Goal: Transaction & Acquisition: Obtain resource

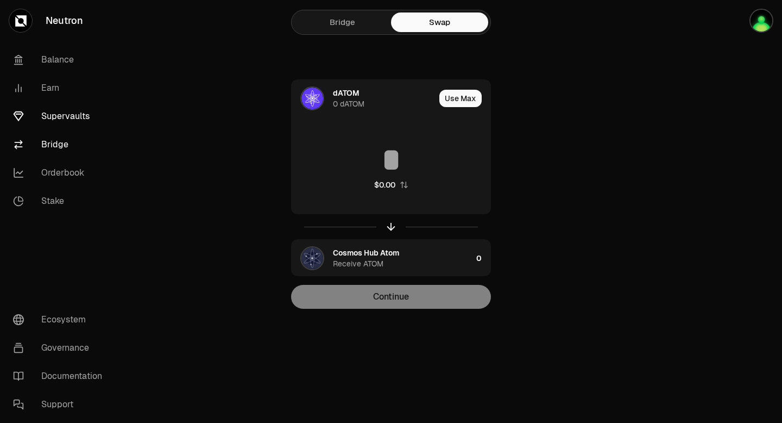
click at [84, 112] on link "Supervaults" at bounding box center [60, 116] width 113 height 28
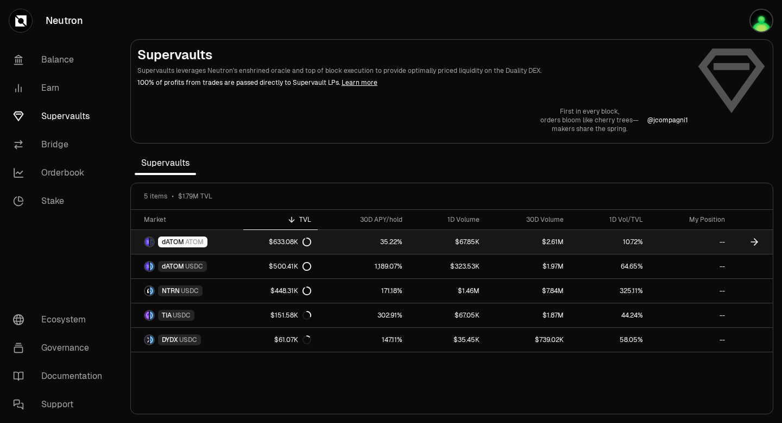
click at [589, 240] on link "10.72%" at bounding box center [609, 242] width 79 height 24
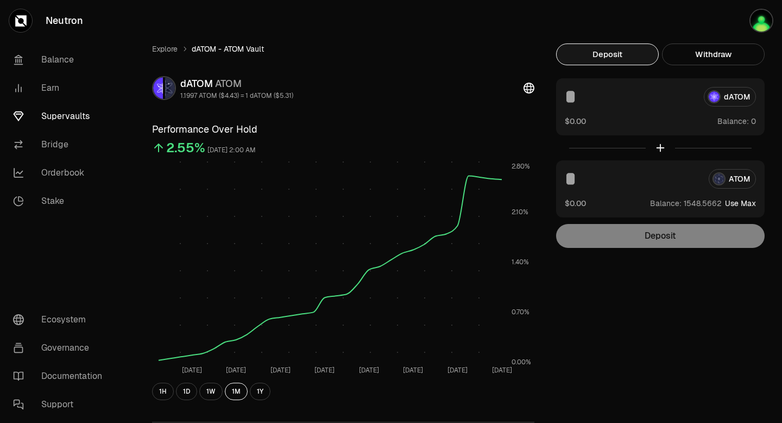
click at [743, 202] on button "Use Max" at bounding box center [740, 203] width 31 height 11
type input "**********"
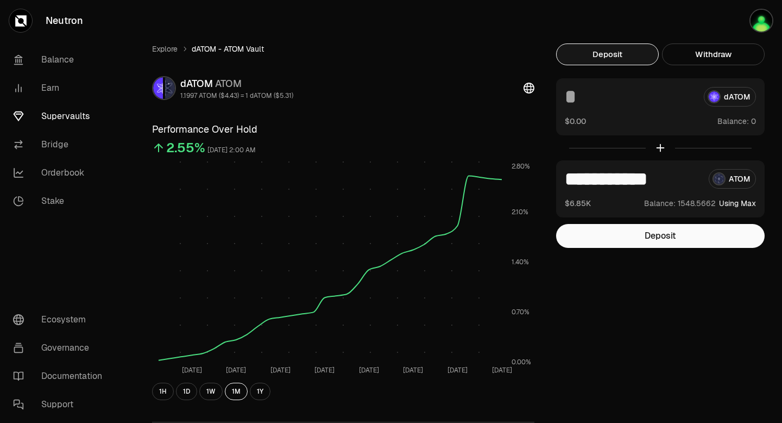
click at [624, 57] on button "Deposit" at bounding box center [607, 54] width 103 height 22
click at [734, 206] on button "Using Max" at bounding box center [737, 203] width 37 height 11
